Goal: Task Accomplishment & Management: Manage account settings

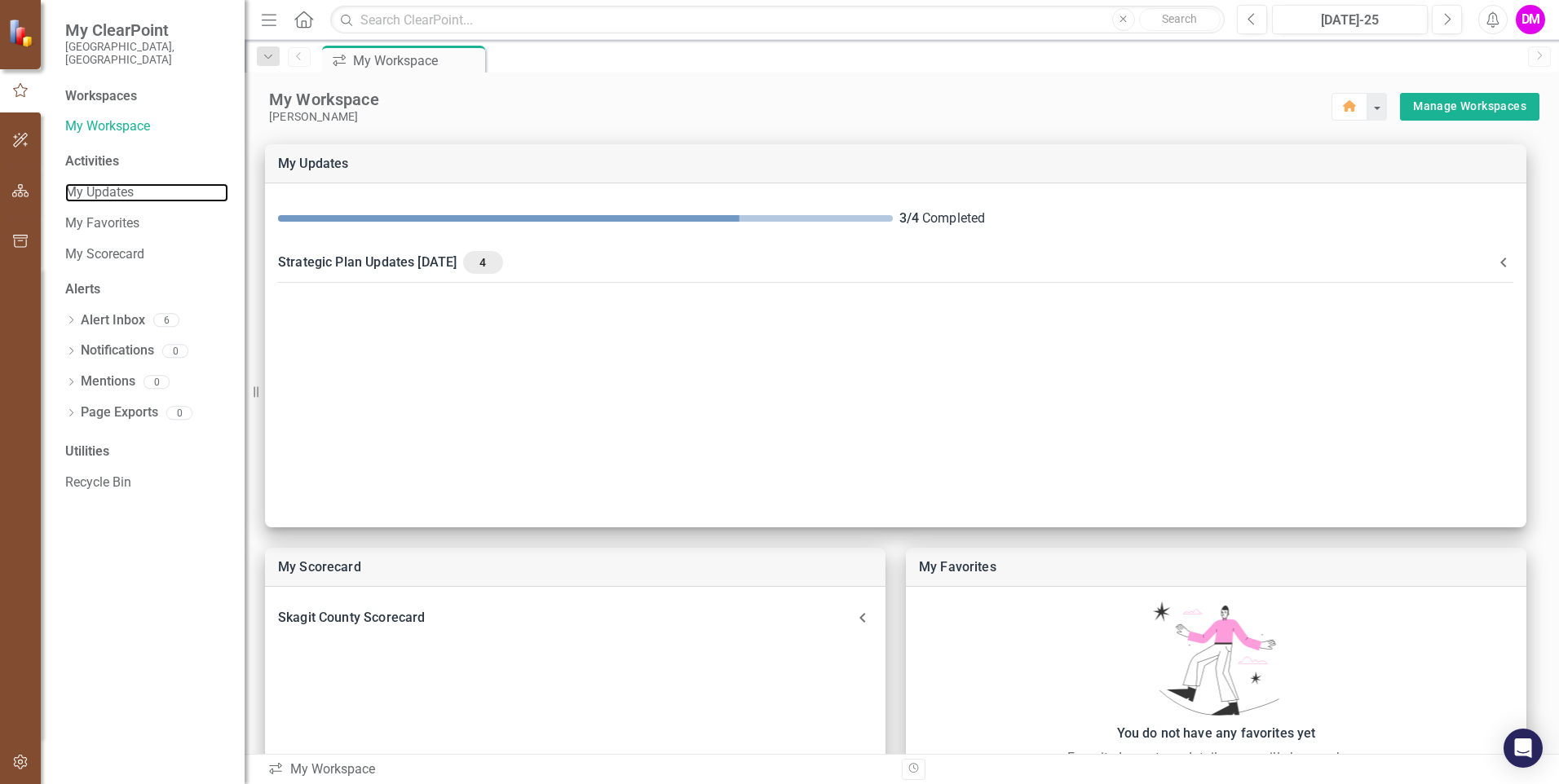
drag, startPoint x: 112, startPoint y: 178, endPoint x: 221, endPoint y: 195, distance: 110.3
click at [112, 184] on link "My Updates" at bounding box center [146, 193] width 163 height 19
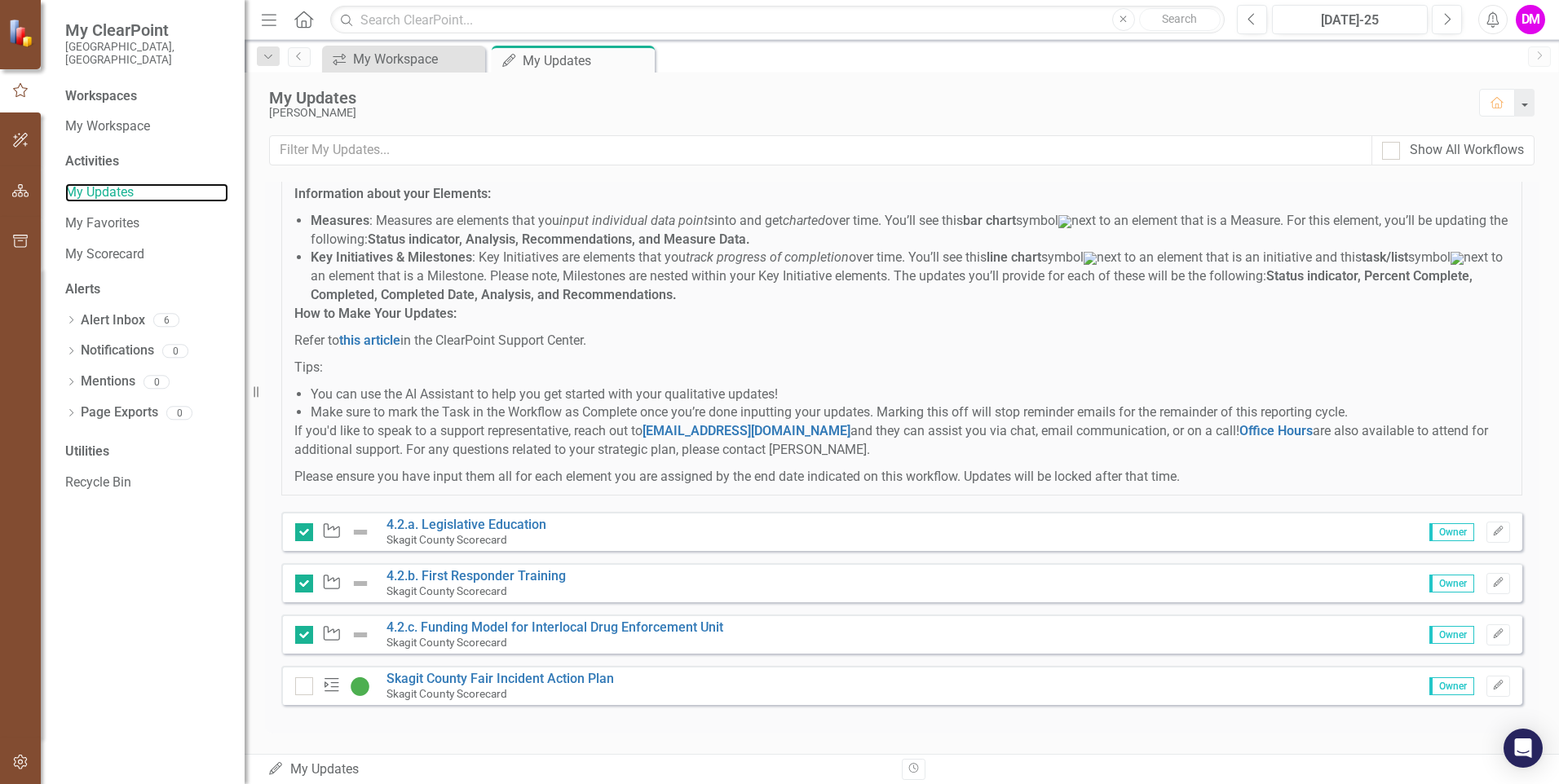
scroll to position [119, 0]
click at [415, 682] on link "Skagit County Fair Incident Action Plan" at bounding box center [500, 679] width 227 height 15
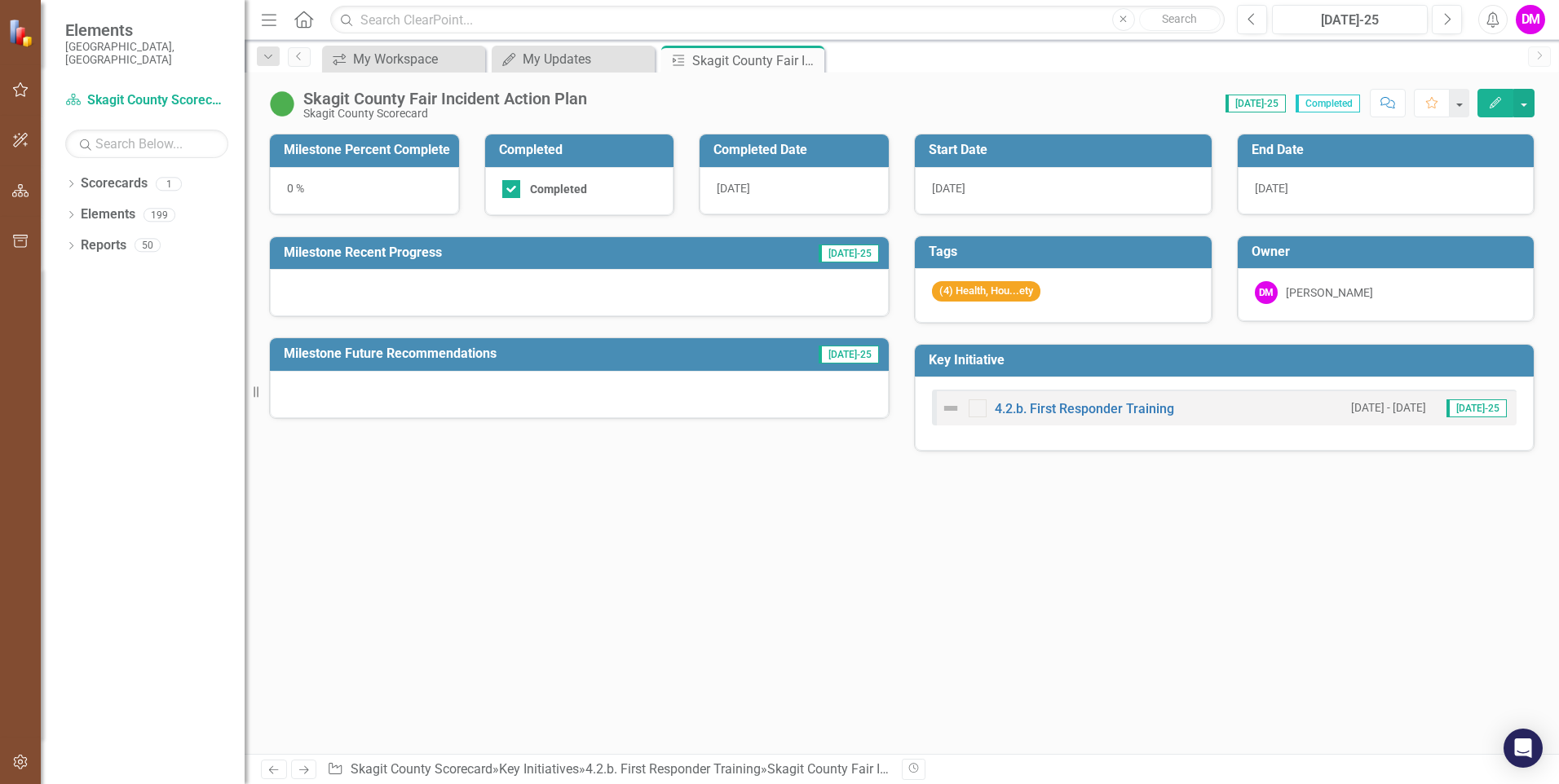
click at [426, 200] on div "0 %" at bounding box center [364, 190] width 189 height 47
click at [408, 162] on td "Milestone Percent Complete" at bounding box center [367, 151] width 167 height 26
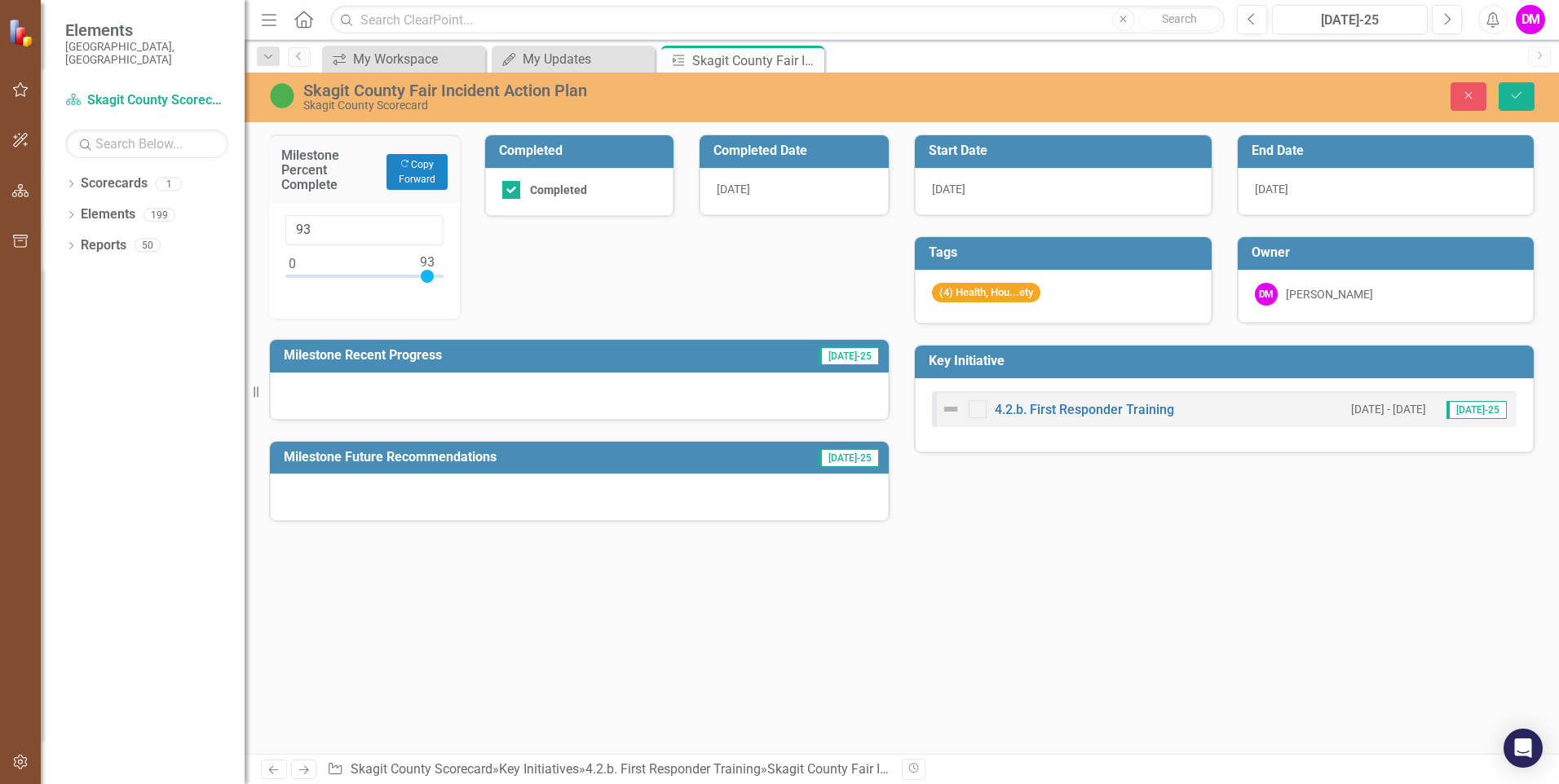
type input "100"
drag, startPoint x: 293, startPoint y: 277, endPoint x: 437, endPoint y: 276, distance: 144.0
click at [437, 276] on div at bounding box center [437, 276] width 13 height 13
click at [761, 615] on div "Milestone Percent Complete Copy Forward Copy Forward 100 Completed Completed Co…" at bounding box center [901, 443] width 1315 height 619
click at [1275, 156] on h3 "End Date" at bounding box center [1389, 150] width 275 height 15
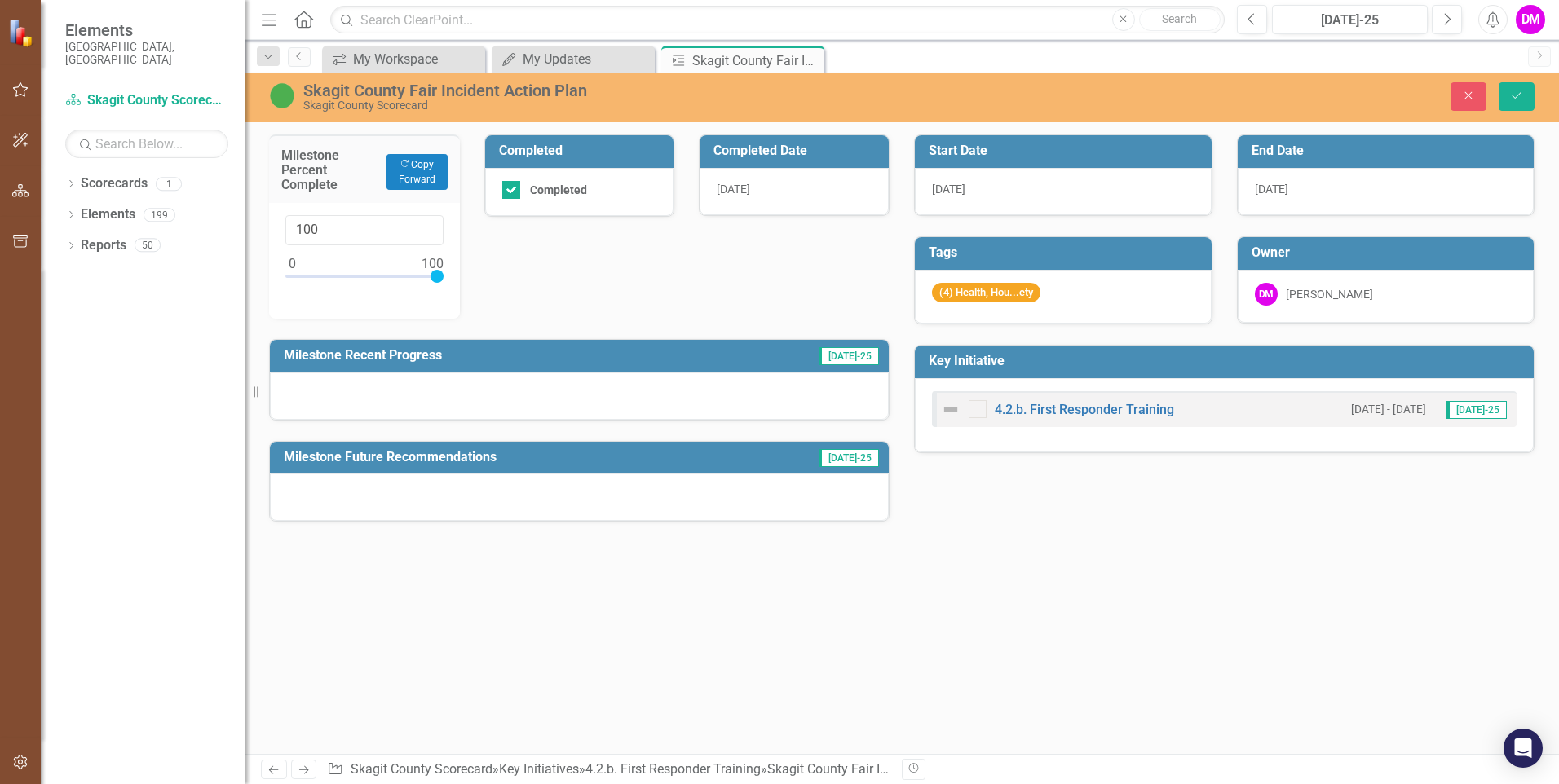
click at [1275, 156] on h3 "End Date" at bounding box center [1389, 150] width 275 height 15
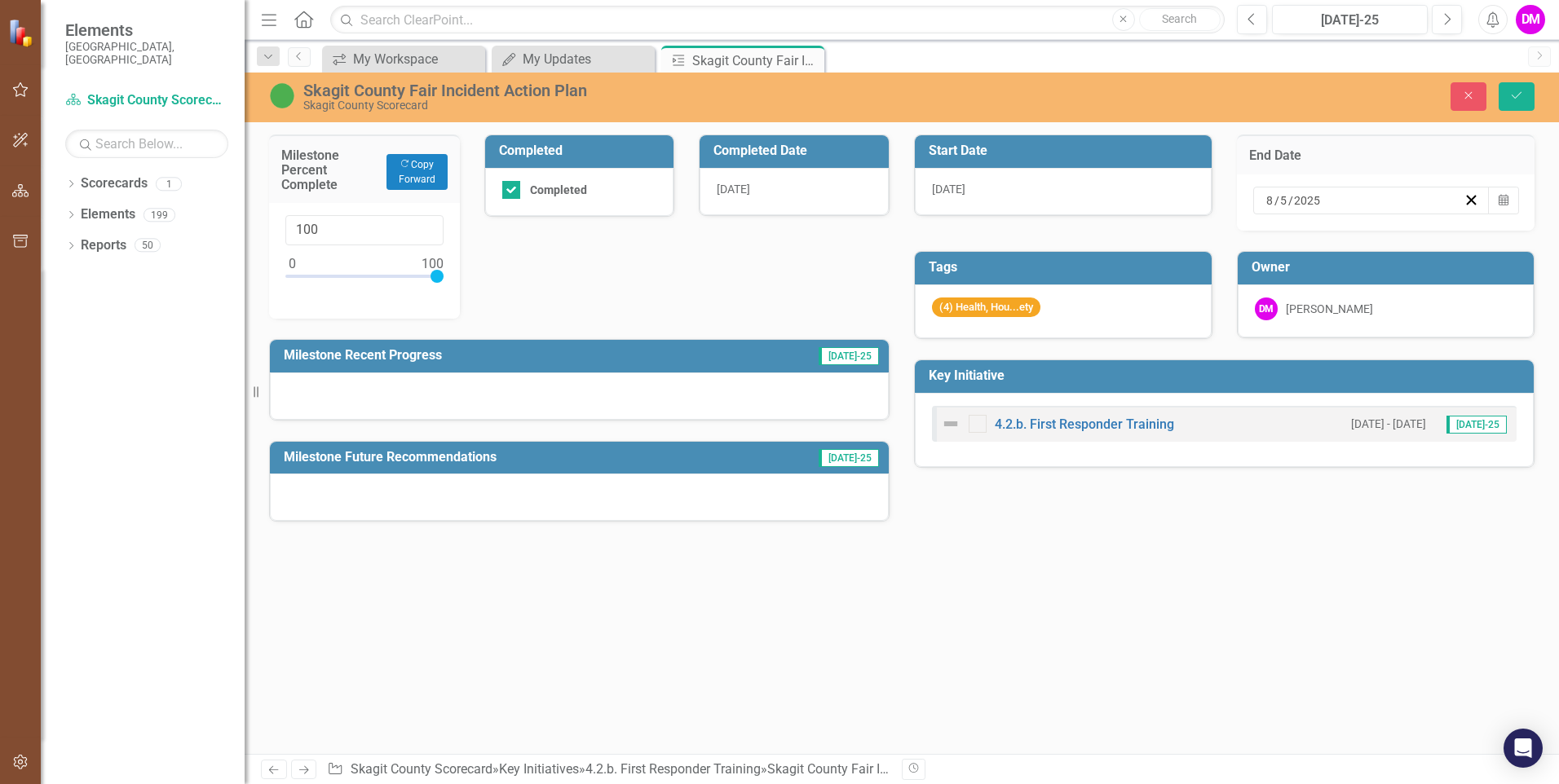
click at [1284, 196] on input "5" at bounding box center [1284, 200] width 9 height 16
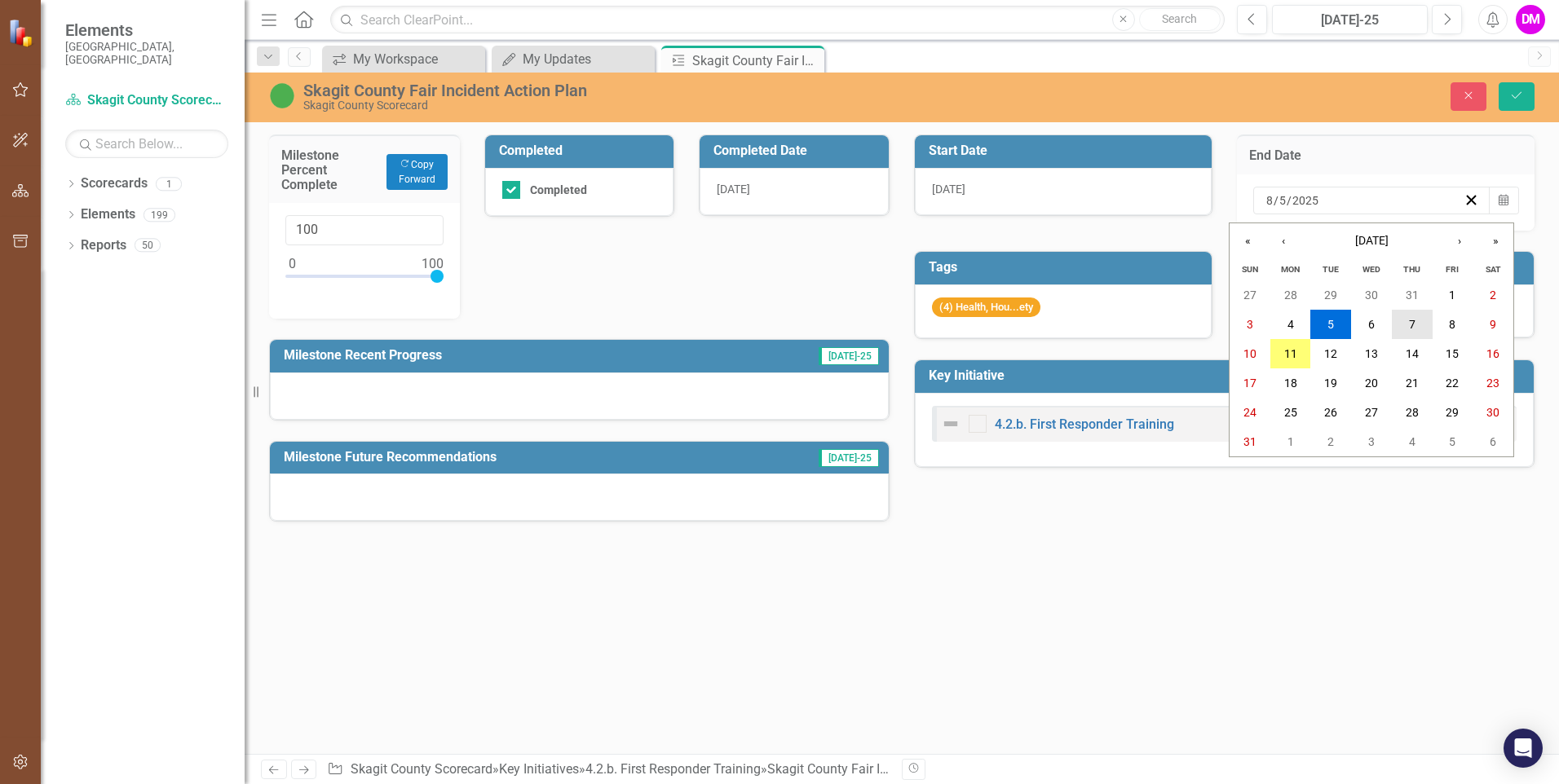
click at [1409, 319] on abbr "7" at bounding box center [1412, 324] width 7 height 13
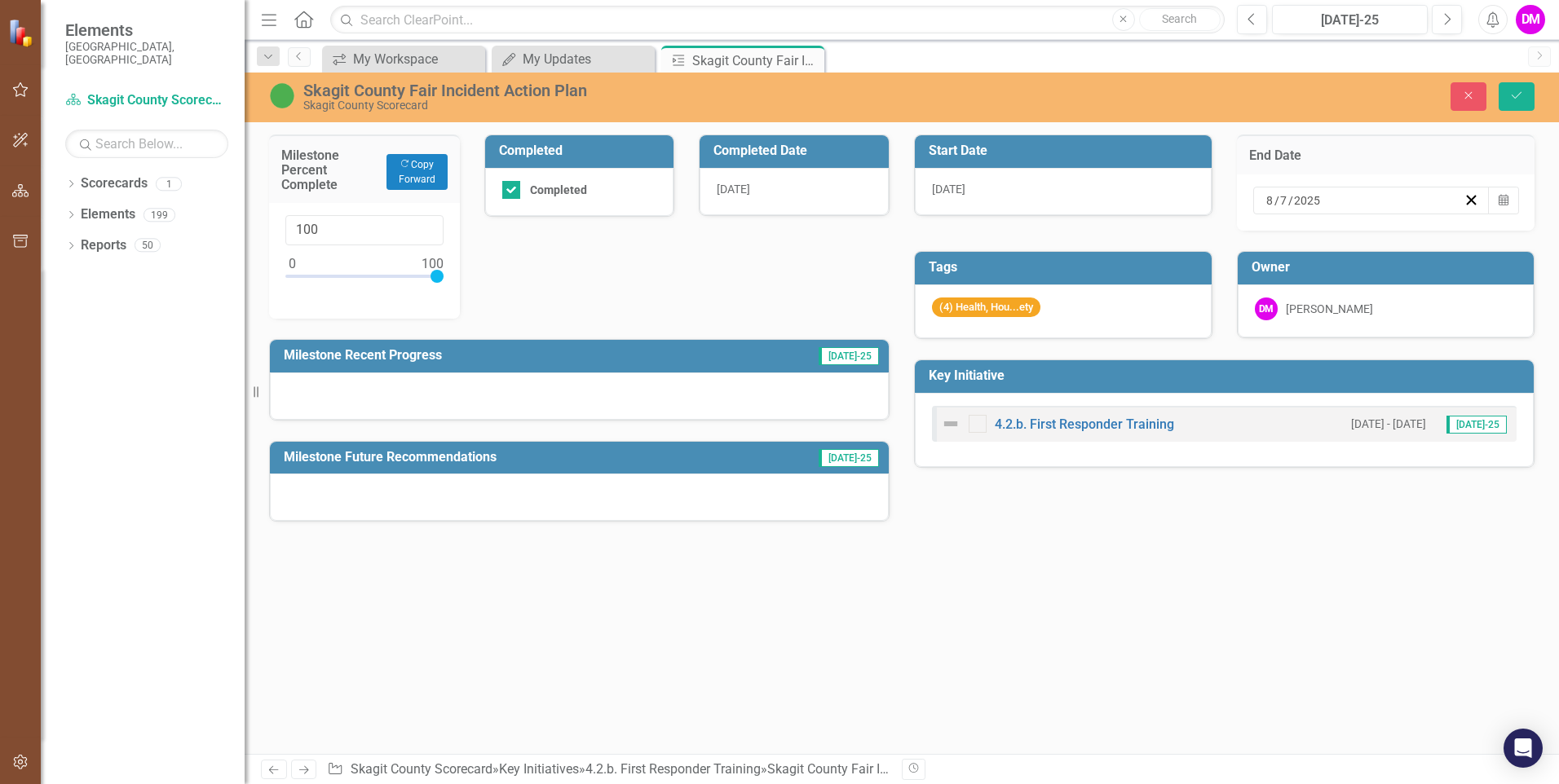
click at [1382, 512] on div "Milestone Percent Complete Copy Forward Copy Forward 100 Completed Completed Co…" at bounding box center [902, 318] width 1290 height 407
click at [425, 356] on h3 "Milestone Recent Progress" at bounding box center [498, 355] width 429 height 15
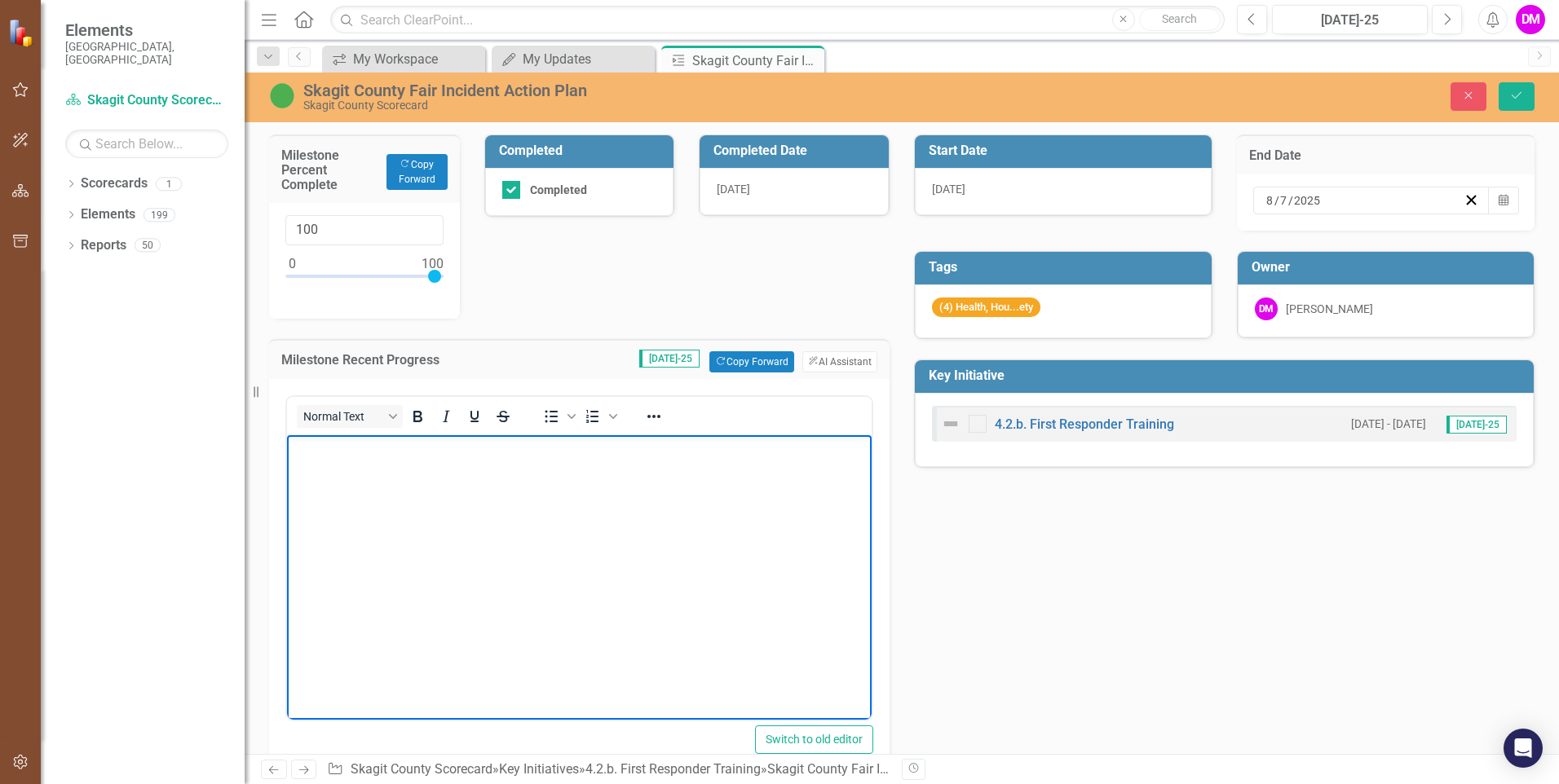
click at [370, 486] on body "Rich Text Area. Press ALT-0 for help." at bounding box center [579, 558] width 584 height 244
click at [447, 535] on body "The 2025 Sakgit County Fair Incidnet ACtion Paln" at bounding box center [579, 558] width 584 height 244
click at [636, 448] on p "The 2025 Skagit County Fair Incident Action Plan was competed on [DATE], prior …" at bounding box center [579, 459] width 577 height 39
drag, startPoint x: 747, startPoint y: 506, endPoint x: 794, endPoint y: 478, distance: 54.7
click at [753, 506] on body "The 2025 Skagit County Fair Incident Action Plan was completed on [DATE], prior…" at bounding box center [579, 558] width 584 height 244
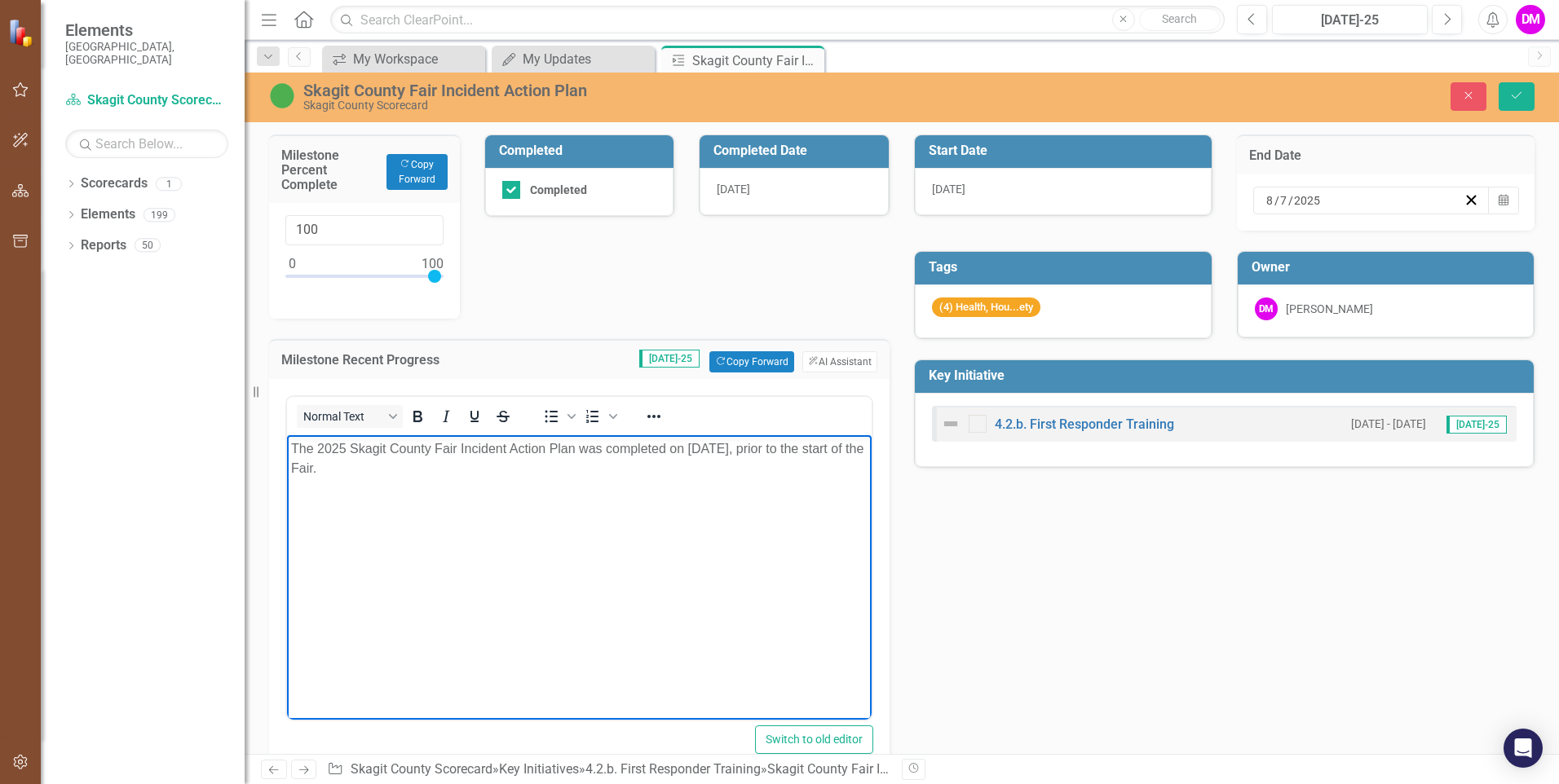
click at [328, 463] on p "The 2025 Skagit County Fair Incident Action Plan was completed on [DATE], prior…" at bounding box center [579, 459] width 577 height 39
click at [488, 564] on body "The 2025 Skagit County Fair Incident Action Plan was completed on [DATE], prior…" at bounding box center [579, 558] width 584 height 244
click at [801, 448] on p "The 2025 Skagit County Fair Incident Action Plan was completed on [DATE], prior…" at bounding box center [579, 468] width 577 height 59
click at [655, 495] on body "The 2025 Skagit County Fair Incident Action Plan was completed on [DATE], prior…" at bounding box center [579, 558] width 584 height 244
drag, startPoint x: 748, startPoint y: 466, endPoint x: 750, endPoint y: 495, distance: 29.1
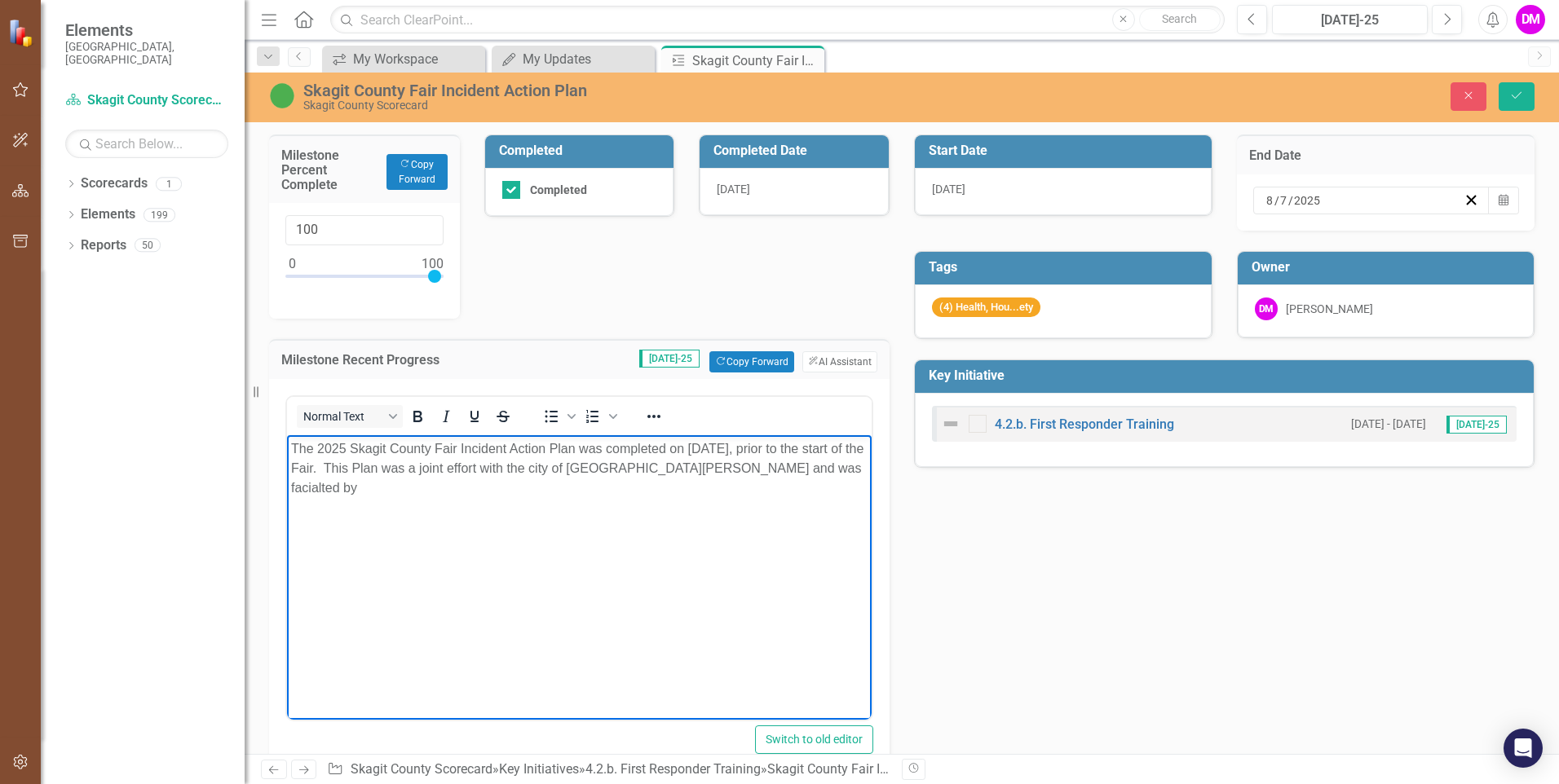
click at [747, 469] on p "The 2025 Skagit County Fair Incident Action Plan was completed on [DATE], prior…" at bounding box center [579, 468] width 577 height 59
drag, startPoint x: 748, startPoint y: 529, endPoint x: 590, endPoint y: 545, distance: 158.8
click at [739, 543] on body "The 2025 Skagit County Fair Incident Action Plan was completed on [DATE], prior…" at bounding box center [579, 558] width 584 height 244
click at [617, 465] on p "The 2025 Skagit County Fair Incident Action Plan was completed on [DATE], prior…" at bounding box center [579, 468] width 577 height 59
click at [810, 451] on p "The 2025 Skagit County Fair Incident Action Plan was completed on [DATE], prior…" at bounding box center [579, 468] width 577 height 59
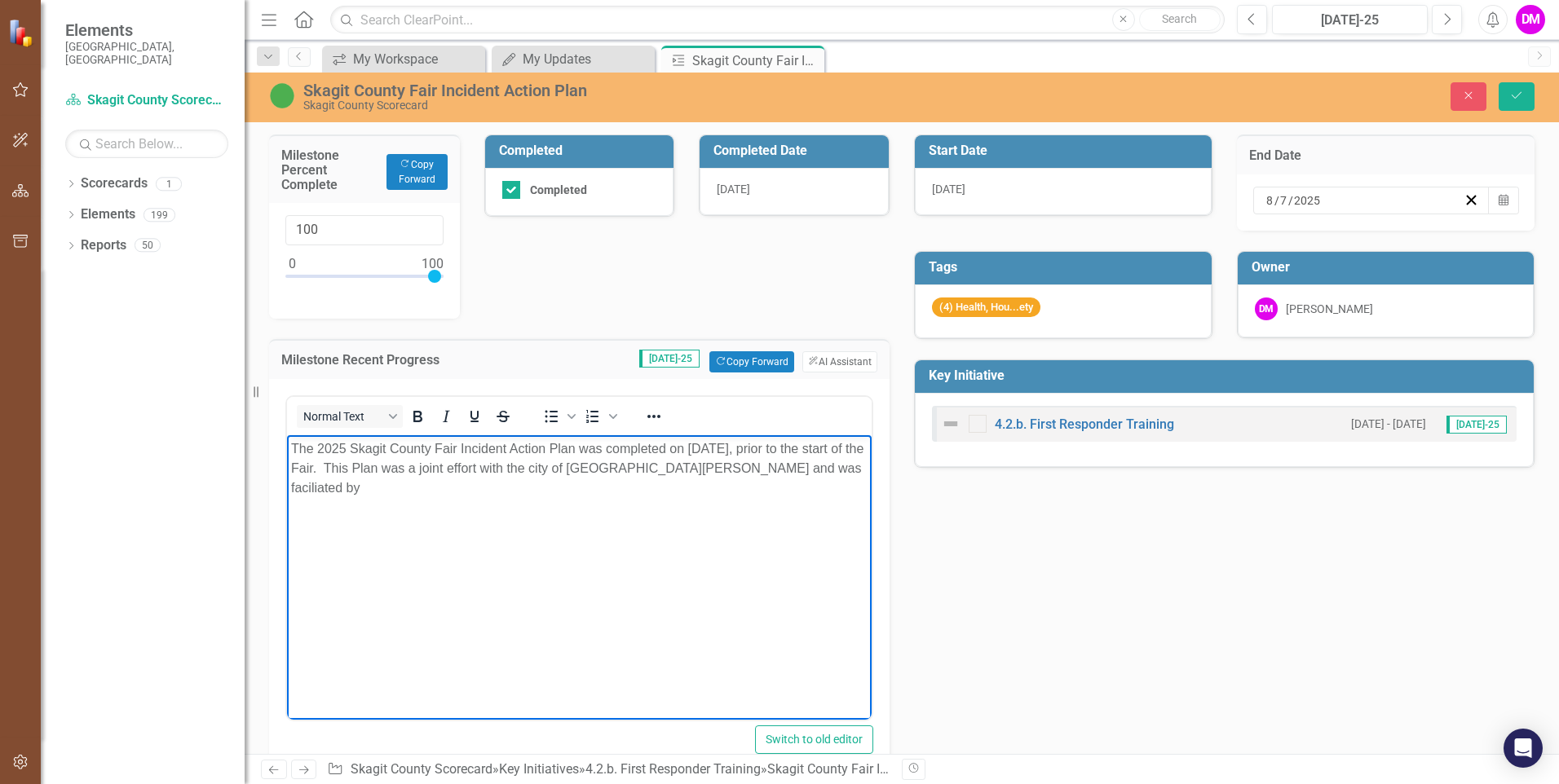
click at [780, 472] on p "The 2025 Skagit County Fair Incident Action Plan was completed on [DATE], prior…" at bounding box center [579, 468] width 577 height 59
click at [1523, 102] on button "Save" at bounding box center [1516, 96] width 36 height 28
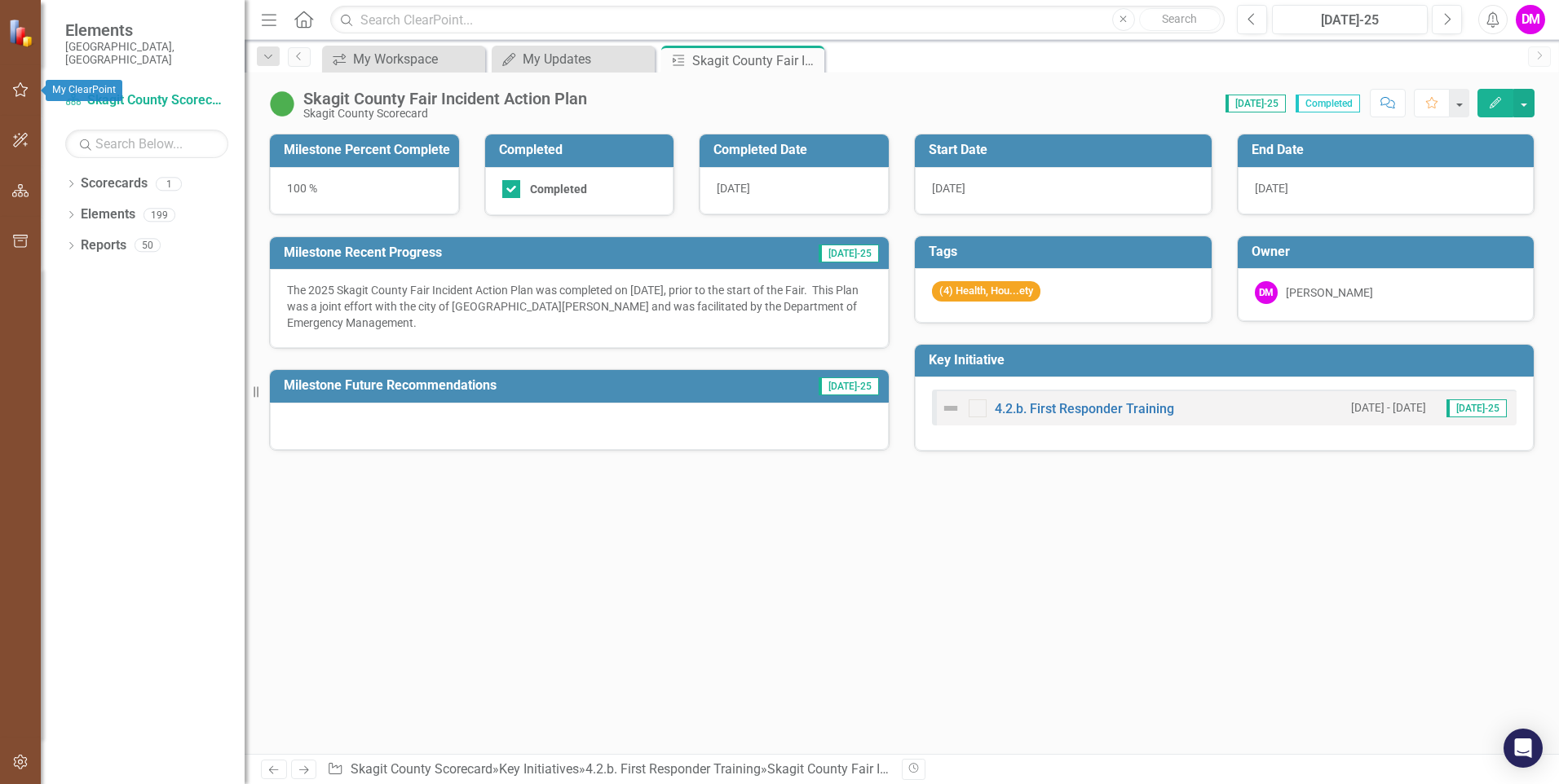
click at [23, 91] on icon "button" at bounding box center [21, 89] width 17 height 13
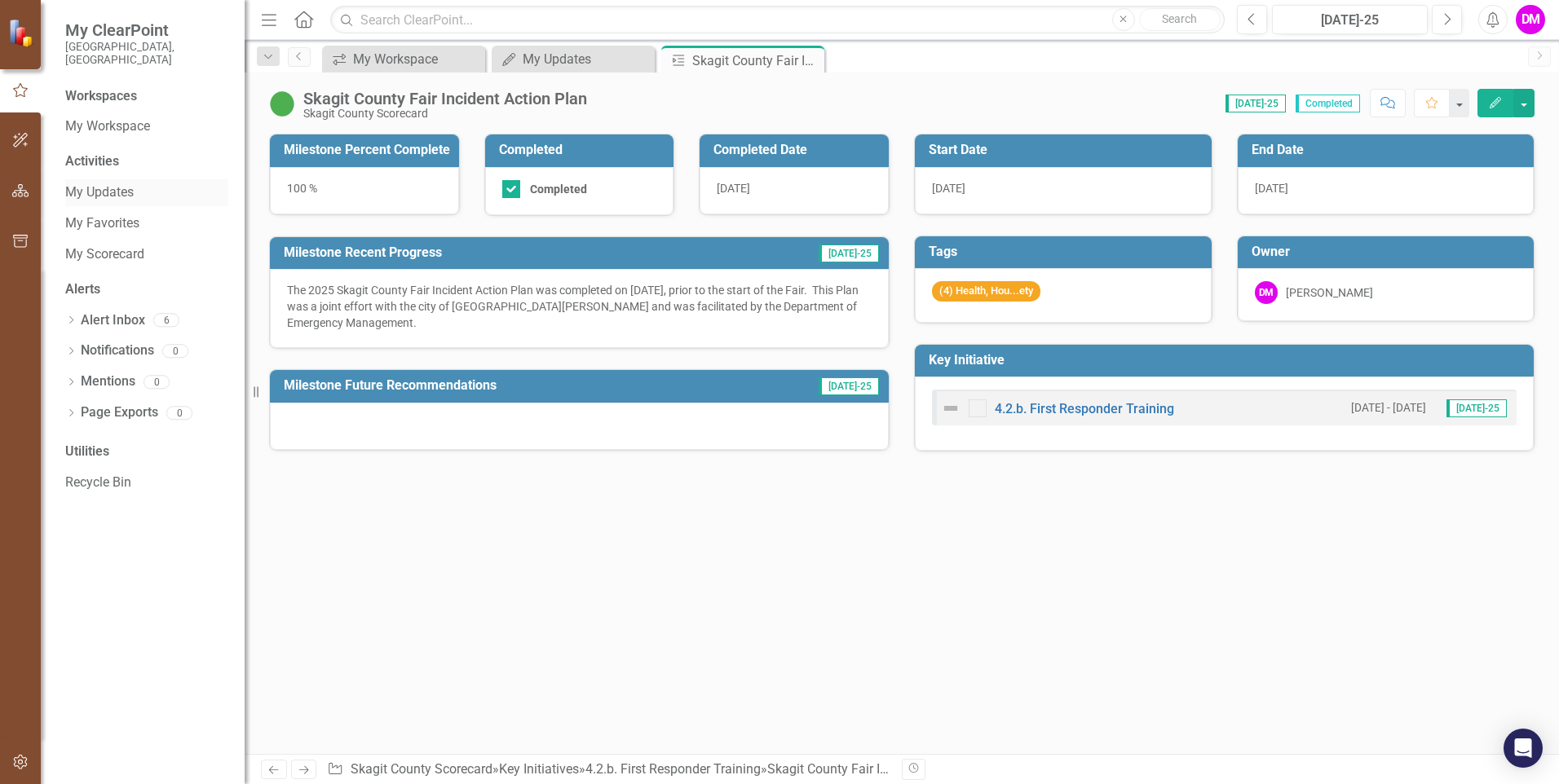
click at [114, 184] on link "My Updates" at bounding box center [146, 193] width 163 height 19
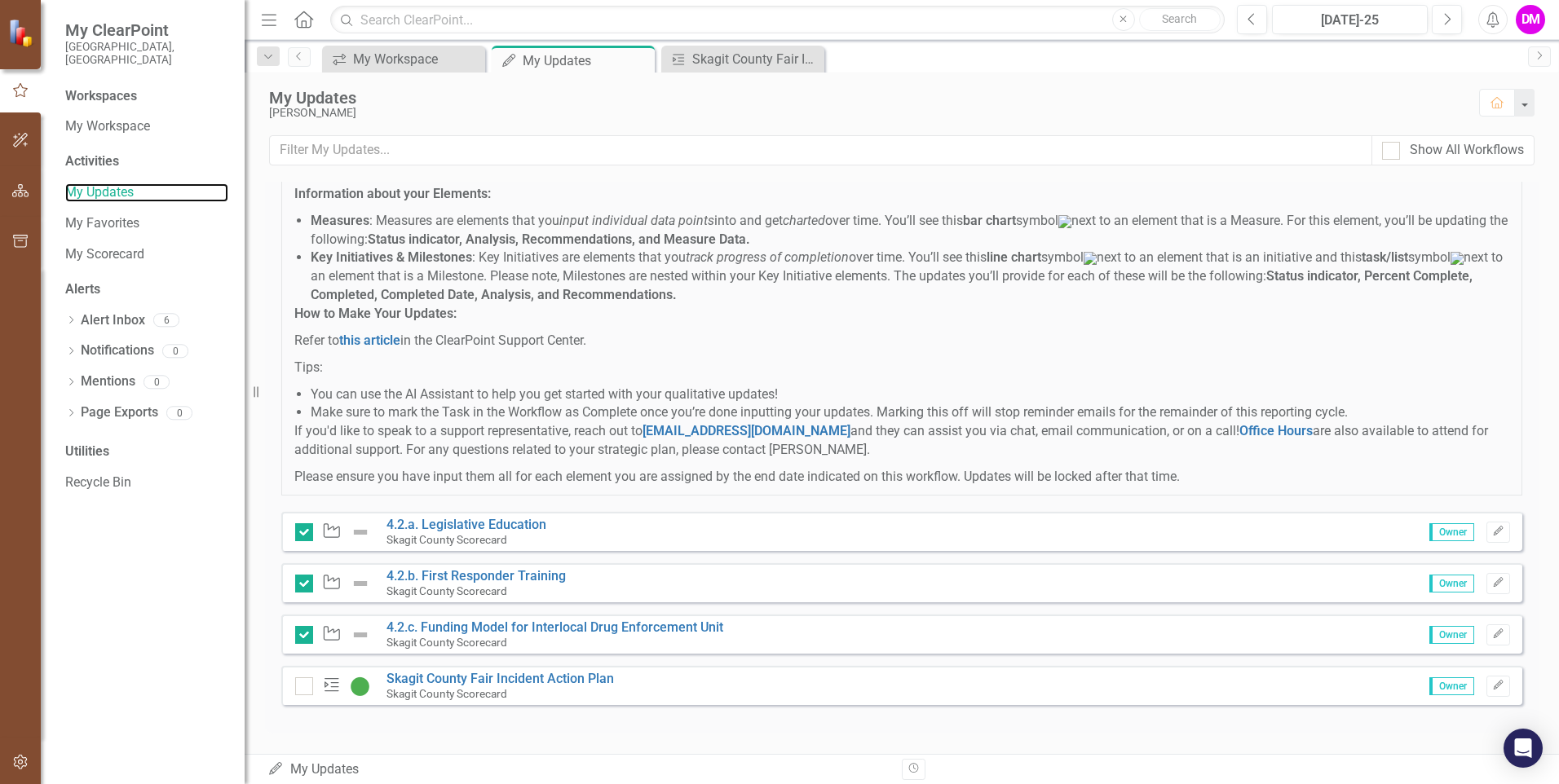
scroll to position [119, 0]
click at [302, 682] on input "checkbox" at bounding box center [301, 682] width 10 height 10
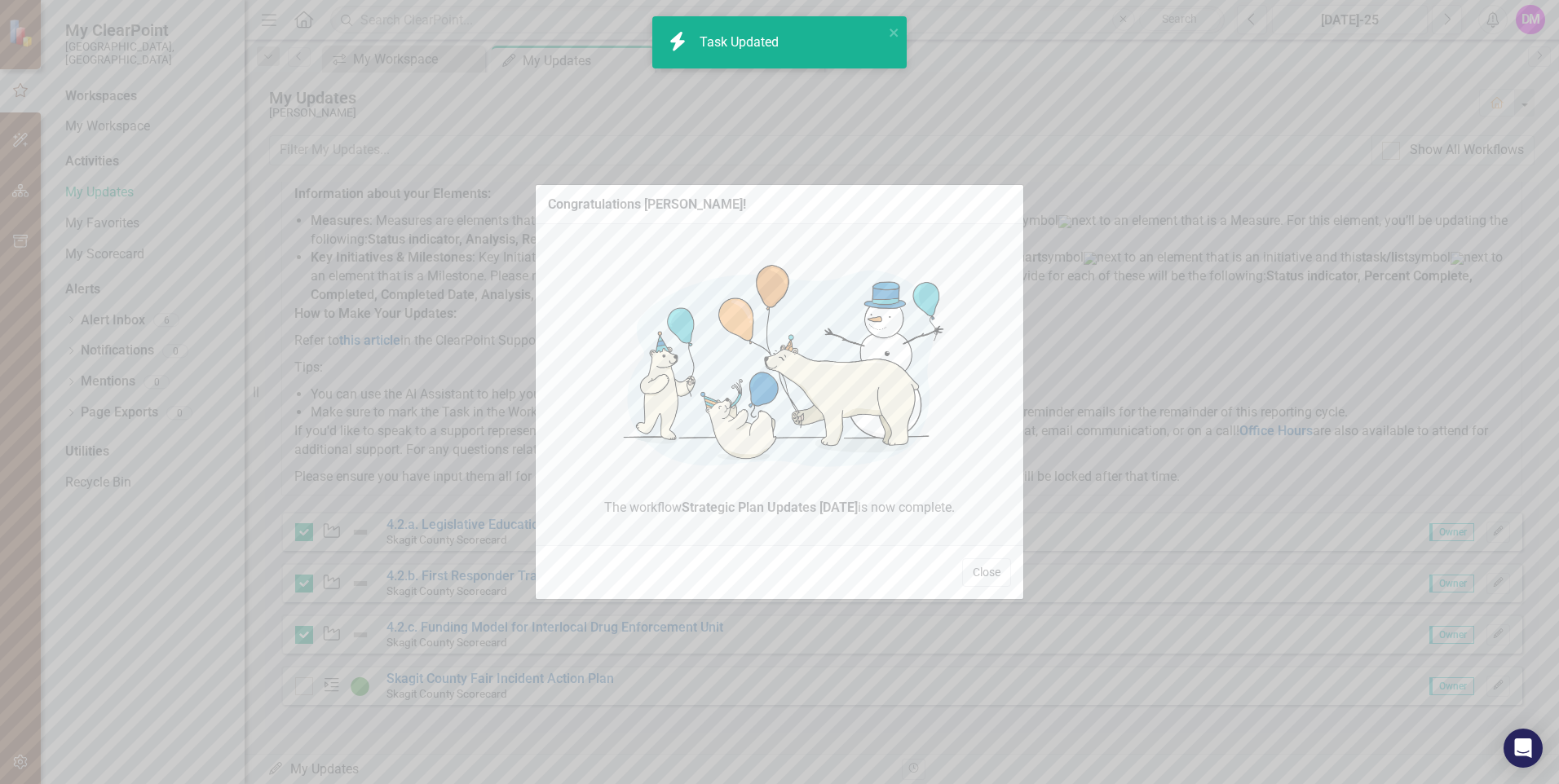
checkbox input "true"
click at [980, 565] on button "Close" at bounding box center [986, 572] width 49 height 28
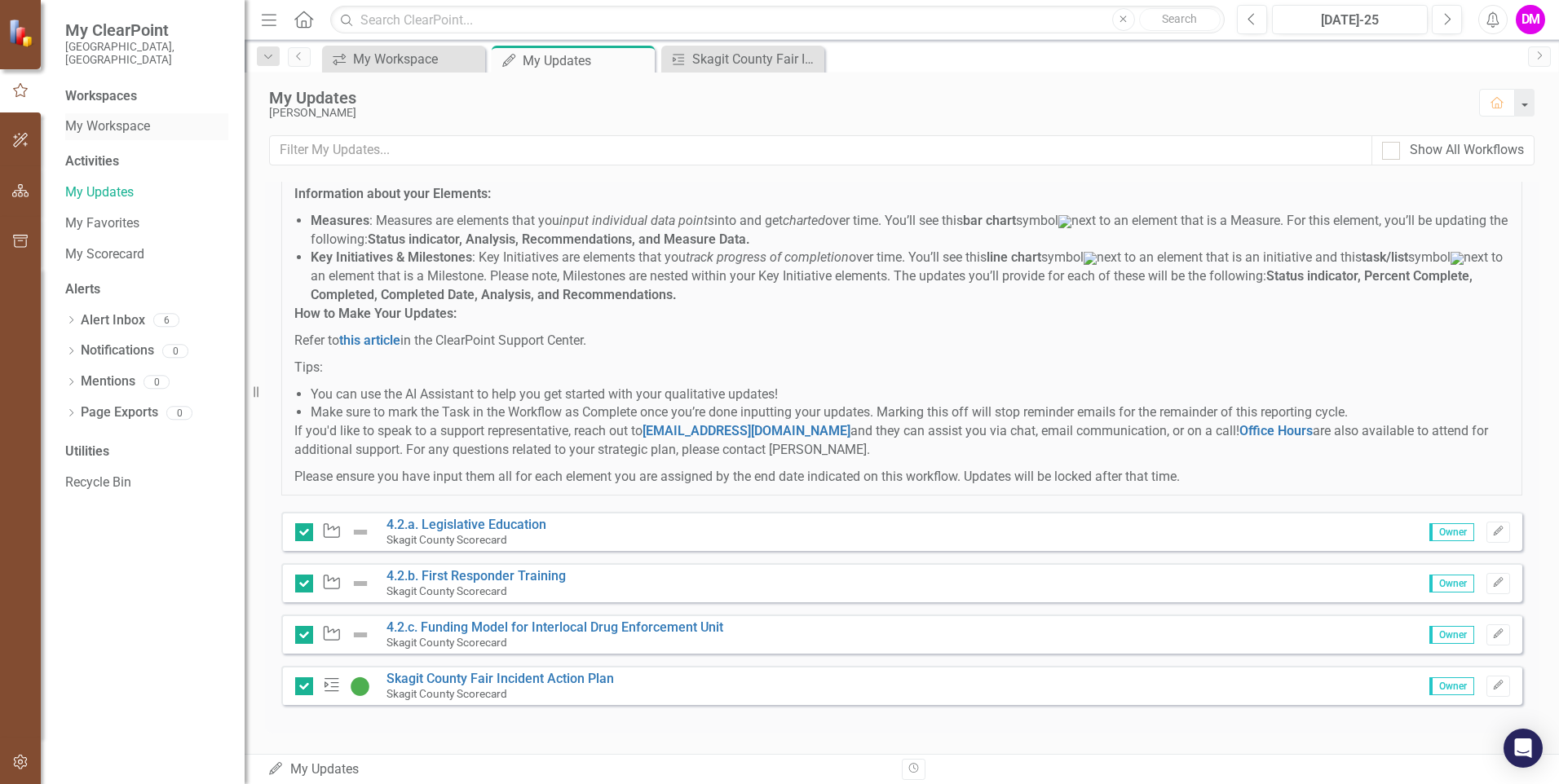
click at [148, 117] on link "My Workspace" at bounding box center [146, 126] width 163 height 19
